Goal: Check status: Check status

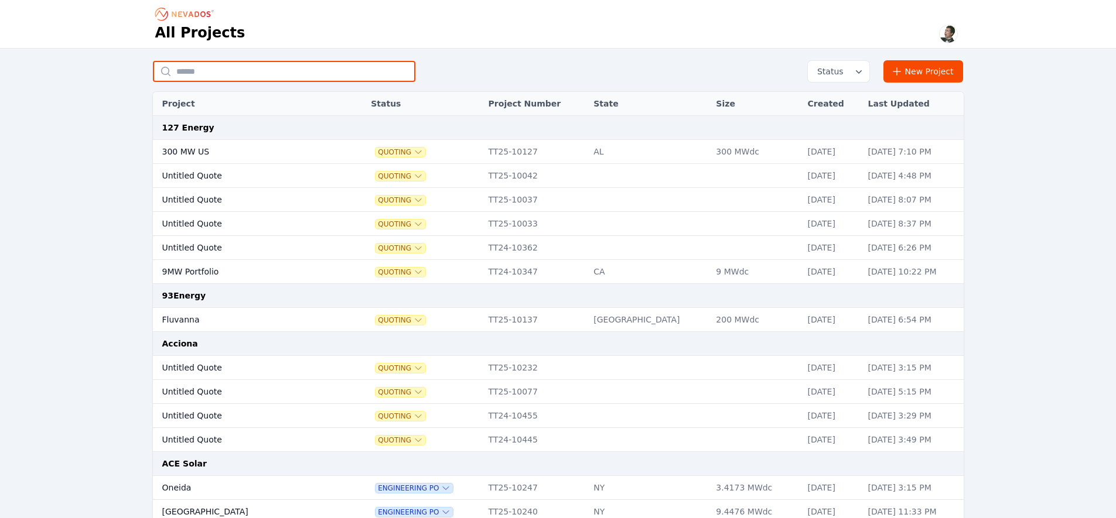
click at [196, 71] on input "text" at bounding box center [284, 71] width 262 height 21
type input "*"
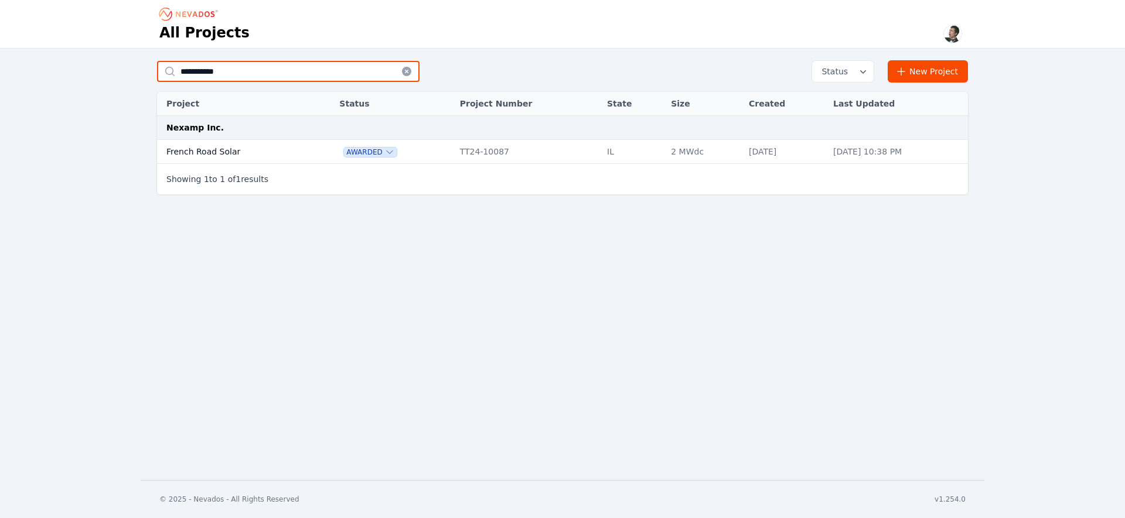
type input "**********"
click at [205, 156] on td "French Road Solar" at bounding box center [235, 152] width 156 height 24
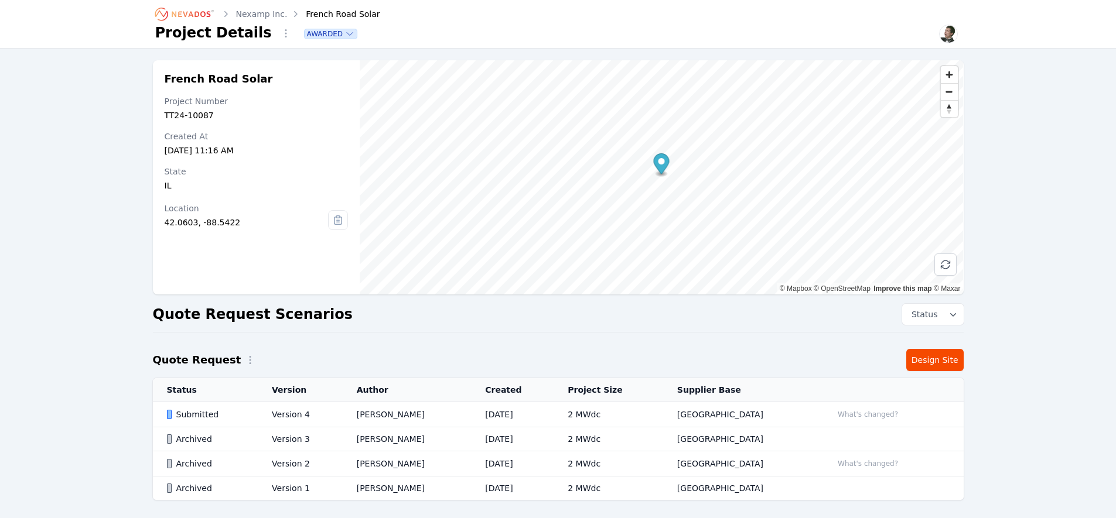
click at [209, 416] on div "Submitted" at bounding box center [210, 415] width 86 height 12
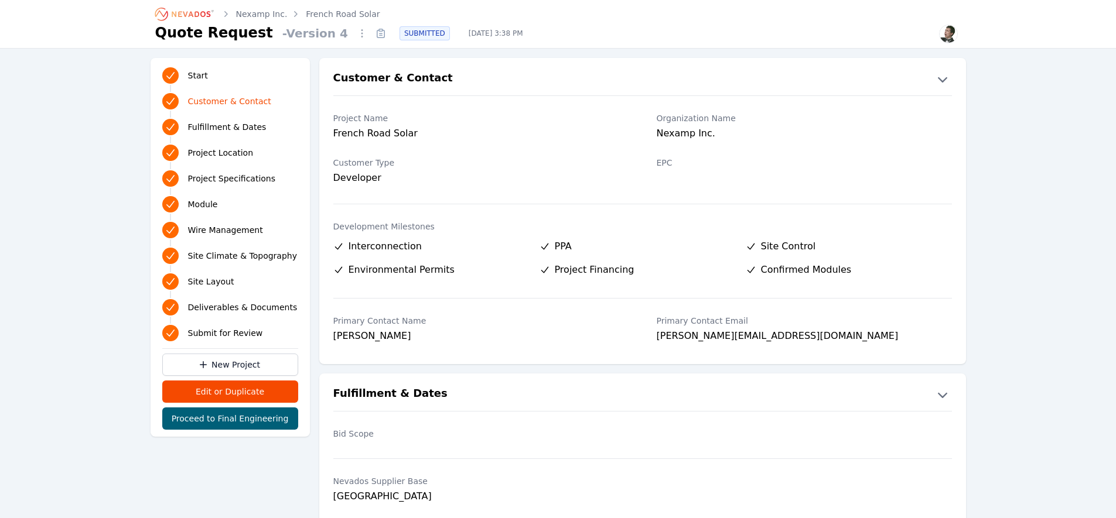
click at [353, 13] on link "French Road Solar" at bounding box center [343, 14] width 74 height 12
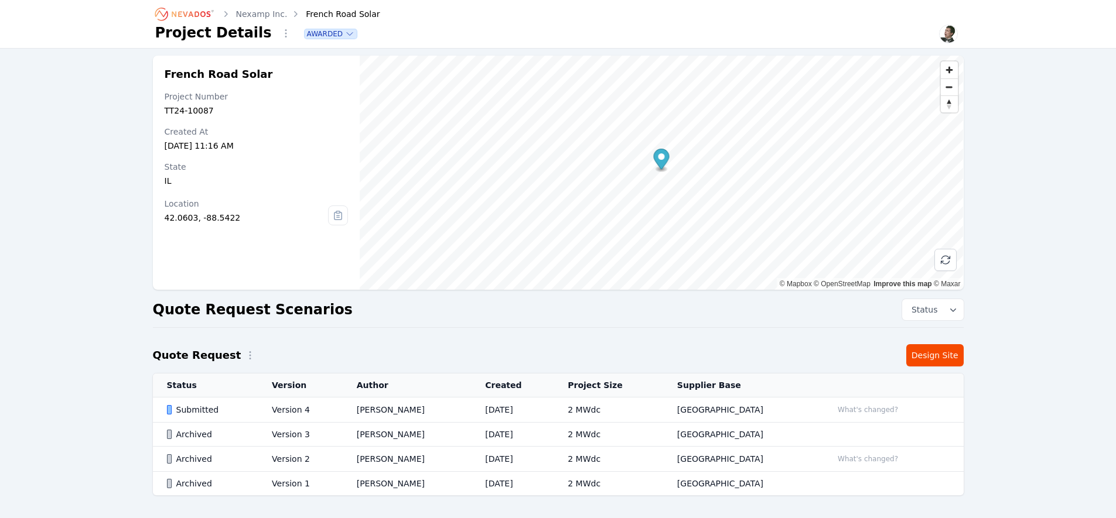
scroll to position [13, 0]
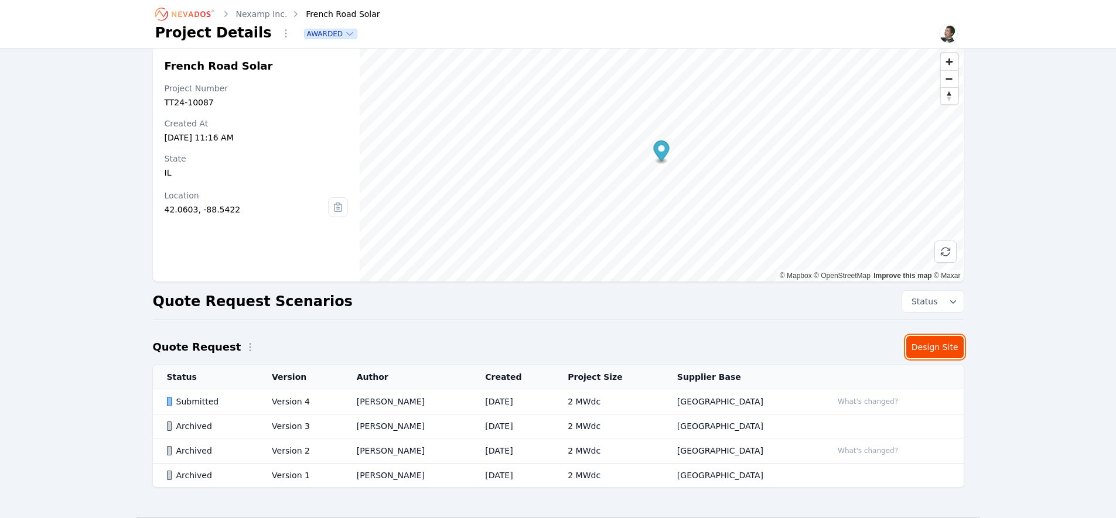
click at [926, 352] on link "Design Site" at bounding box center [934, 347] width 57 height 22
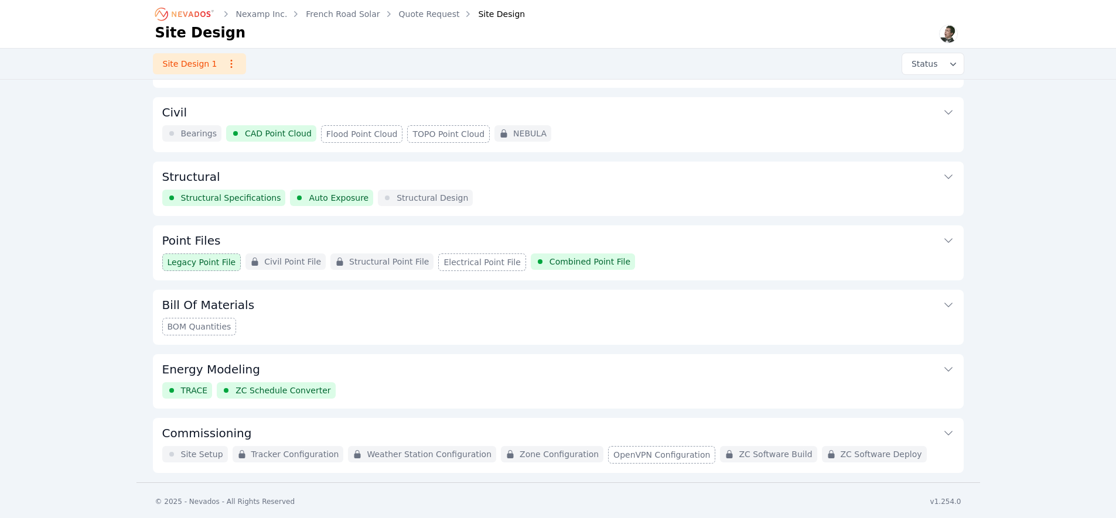
scroll to position [54, 0]
click at [345, 429] on button "Commissioning" at bounding box center [558, 432] width 792 height 28
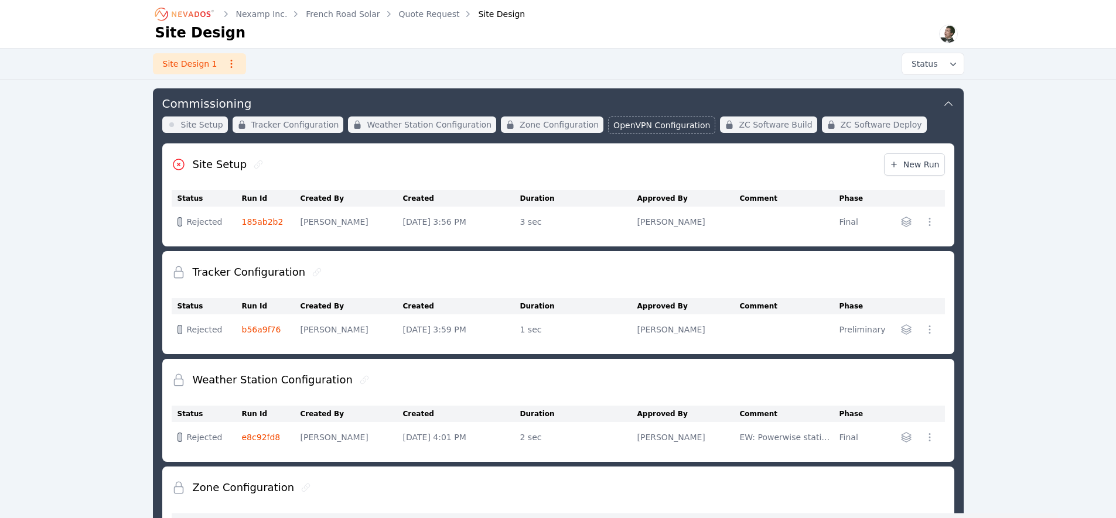
scroll to position [381, 0]
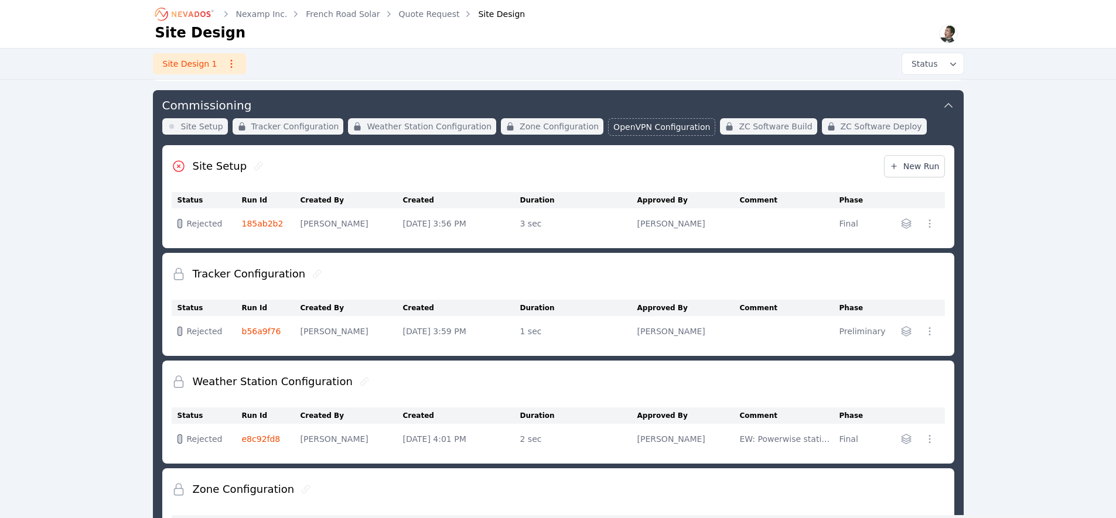
click at [260, 220] on link "185ab2b2" at bounding box center [263, 223] width 42 height 9
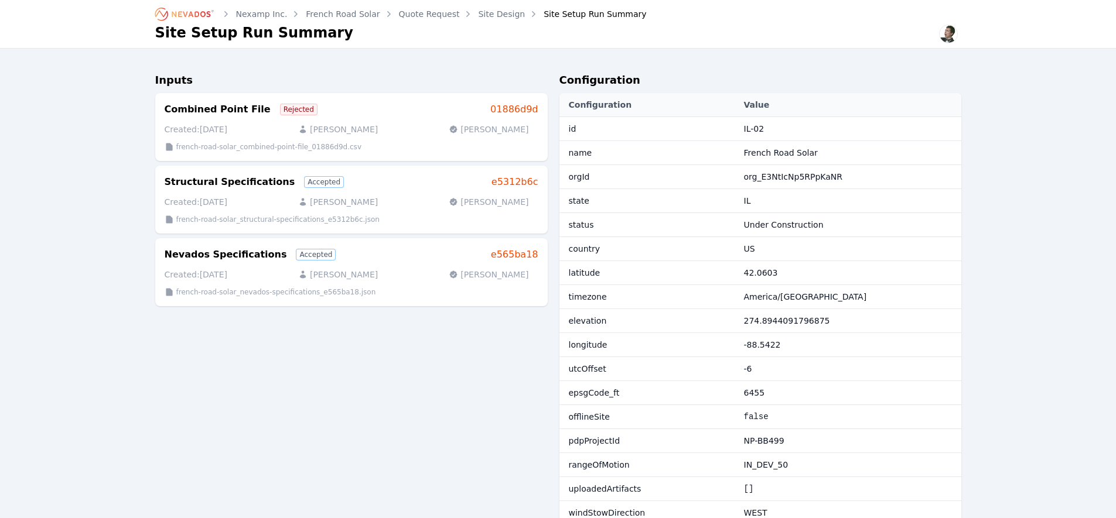
click at [490, 16] on link "Site Design" at bounding box center [501, 14] width 47 height 12
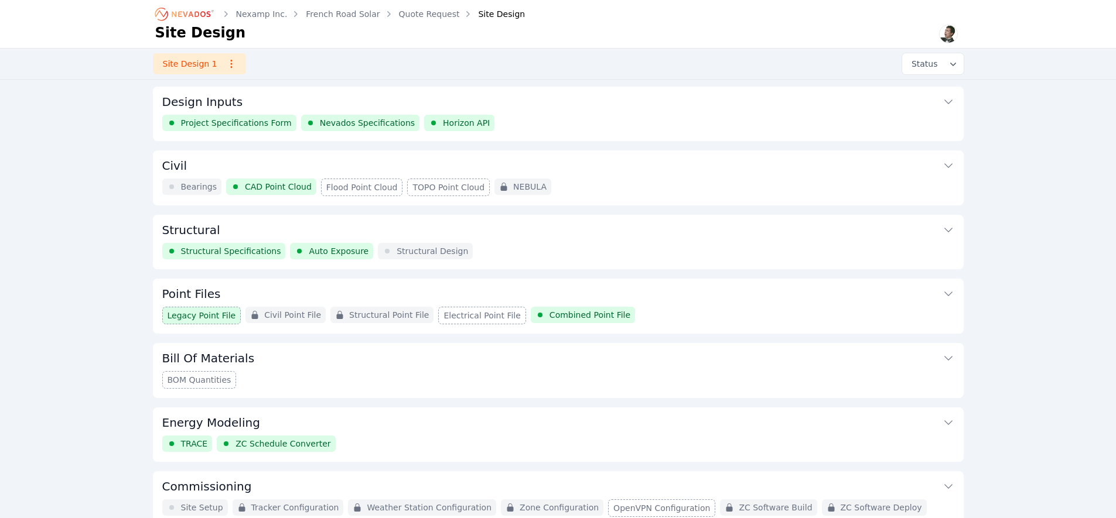
click at [360, 424] on button "Energy Modeling" at bounding box center [558, 422] width 792 height 28
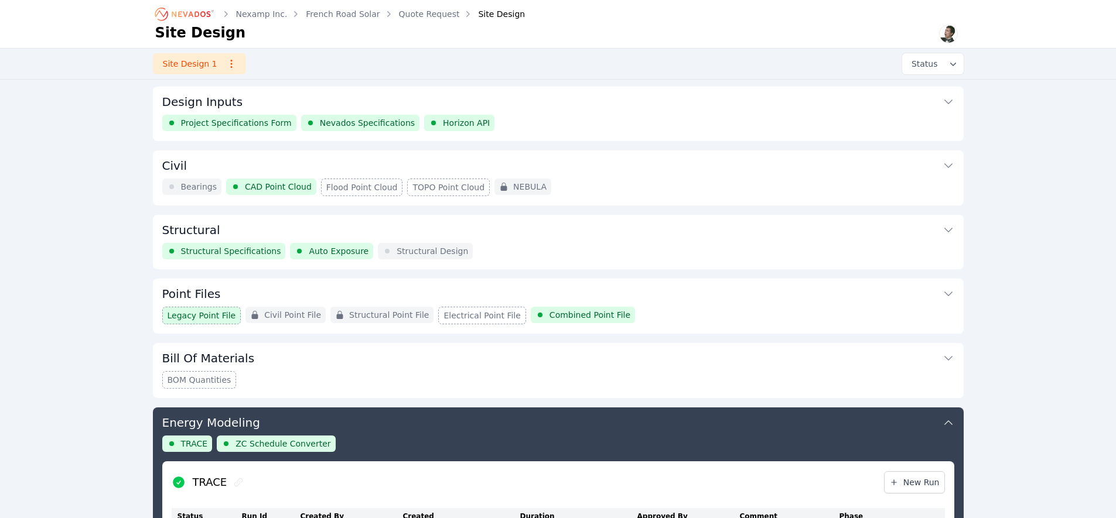
scroll to position [305, 0]
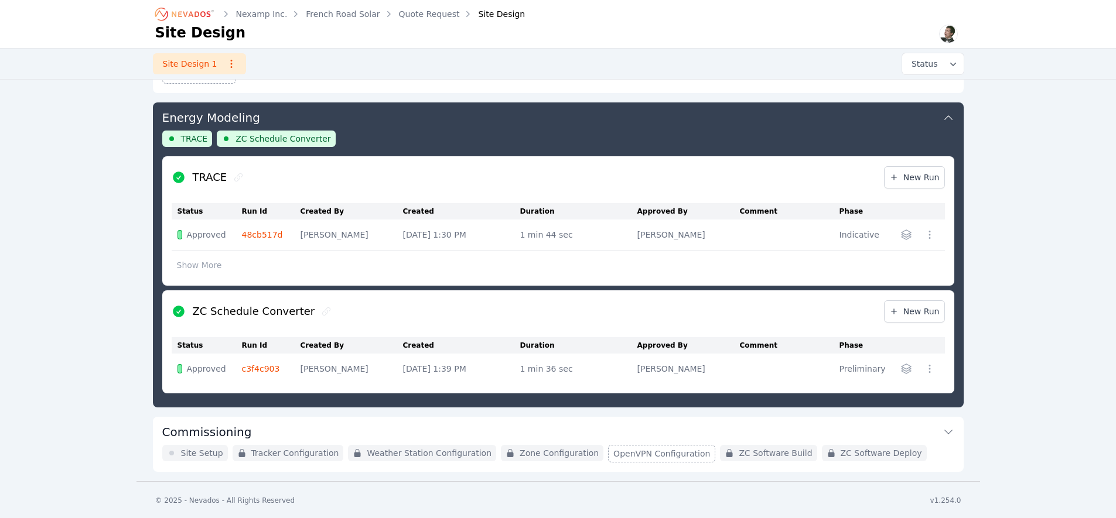
click at [256, 234] on link "48cb517d" at bounding box center [262, 234] width 41 height 9
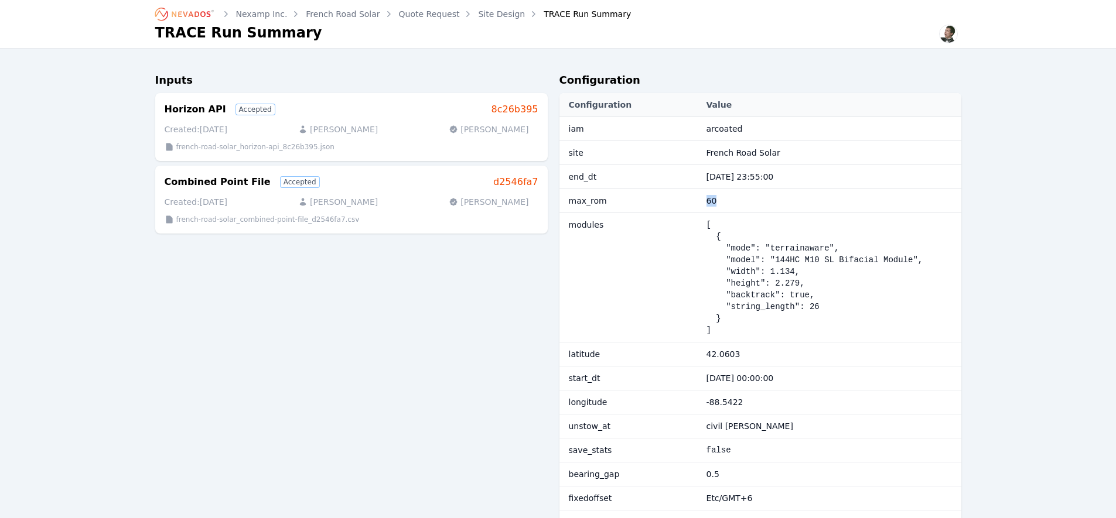
drag, startPoint x: 717, startPoint y: 199, endPoint x: 663, endPoint y: 199, distance: 54.5
click at [663, 199] on tr "max_rom 60" at bounding box center [761, 201] width 402 height 24
click at [730, 206] on td "60" at bounding box center [831, 201] width 261 height 24
drag, startPoint x: 737, startPoint y: 202, endPoint x: 646, endPoint y: 202, distance: 91.4
click at [646, 202] on tr "max_rom 60" at bounding box center [761, 201] width 402 height 24
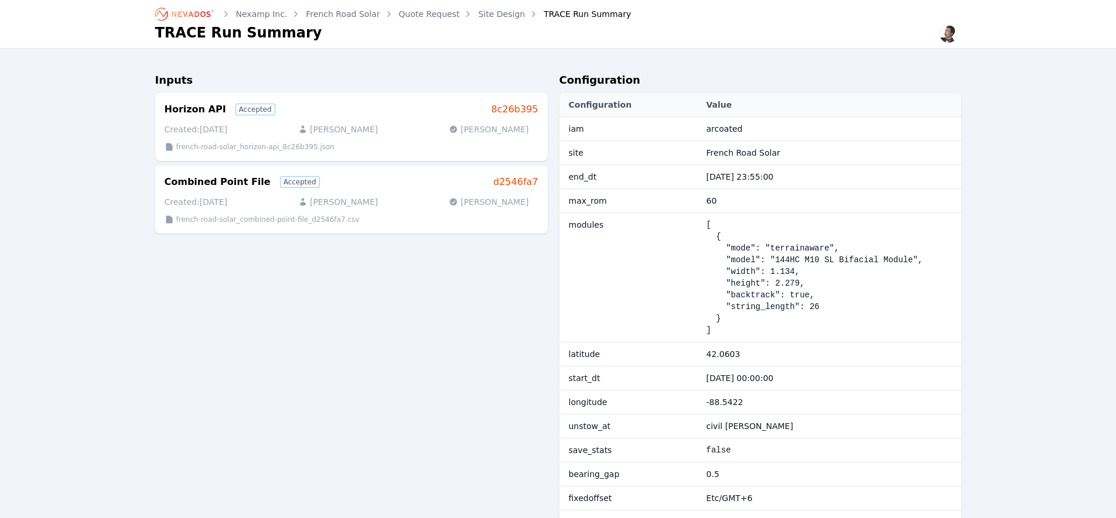
click at [715, 201] on td "60" at bounding box center [831, 201] width 261 height 24
drag, startPoint x: 720, startPoint y: 202, endPoint x: 672, endPoint y: 207, distance: 48.3
click at [672, 207] on tr "max_rom 60" at bounding box center [761, 201] width 402 height 24
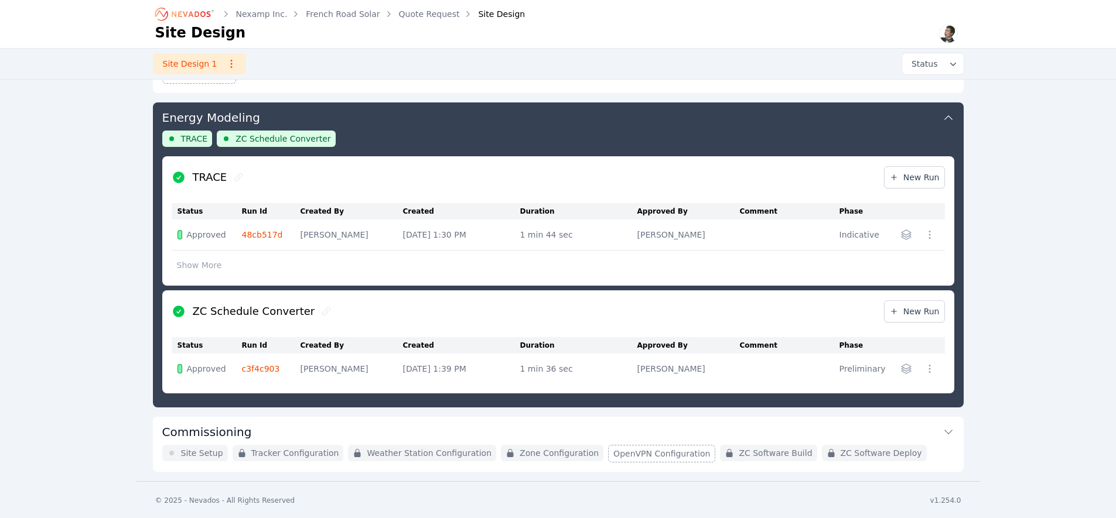
click at [113, 398] on div "Nexamp Inc. French Road Solar Quote Request Site Design Site Design Site Design…" at bounding box center [558, 88] width 1116 height 787
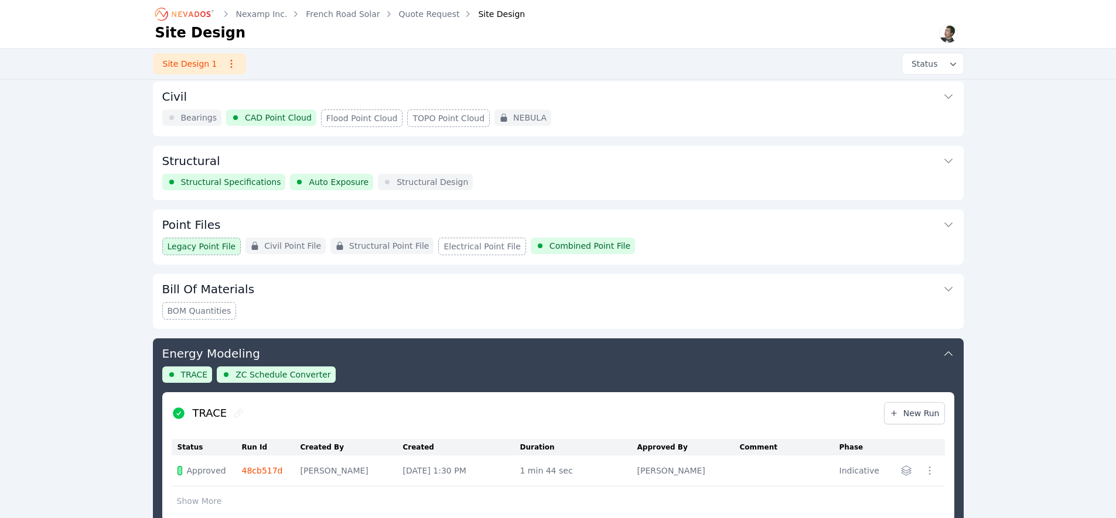
scroll to position [110, 0]
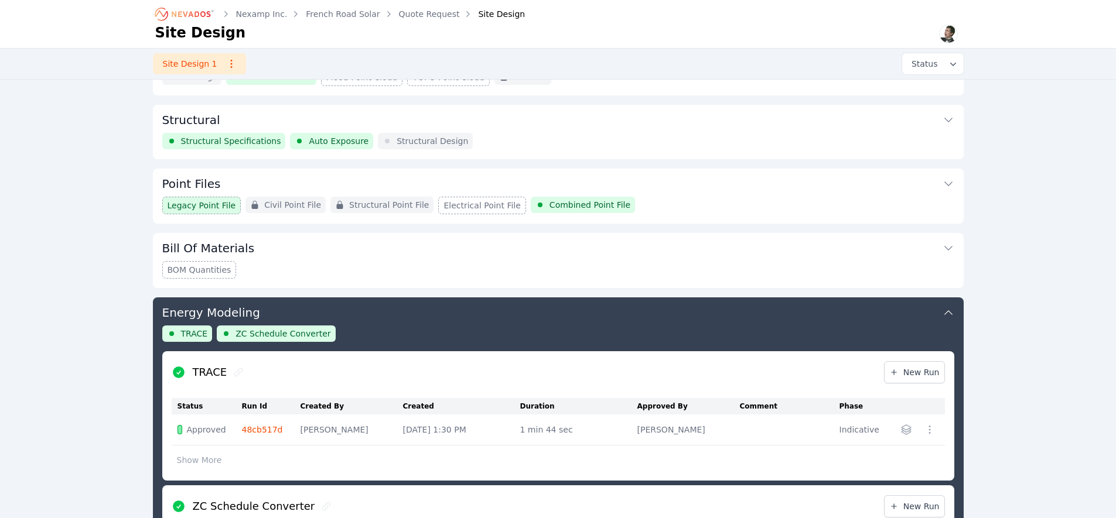
click at [250, 430] on link "48cb517d" at bounding box center [262, 429] width 41 height 9
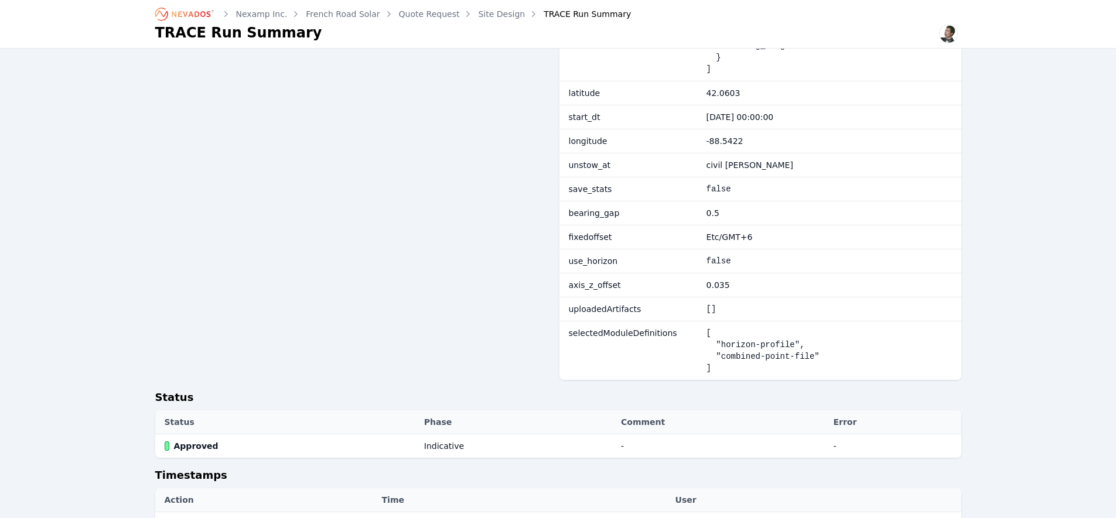
scroll to position [304, 0]
